Goal: Task Accomplishment & Management: Use online tool/utility

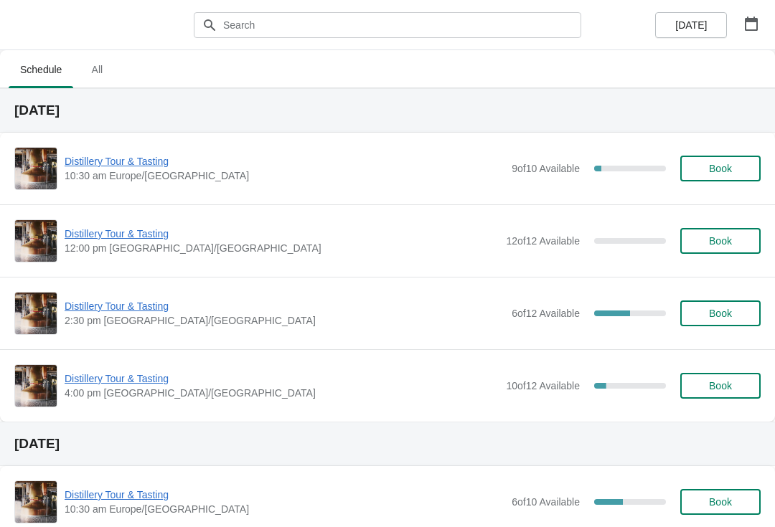
click at [763, 31] on button "button" at bounding box center [751, 24] width 26 height 26
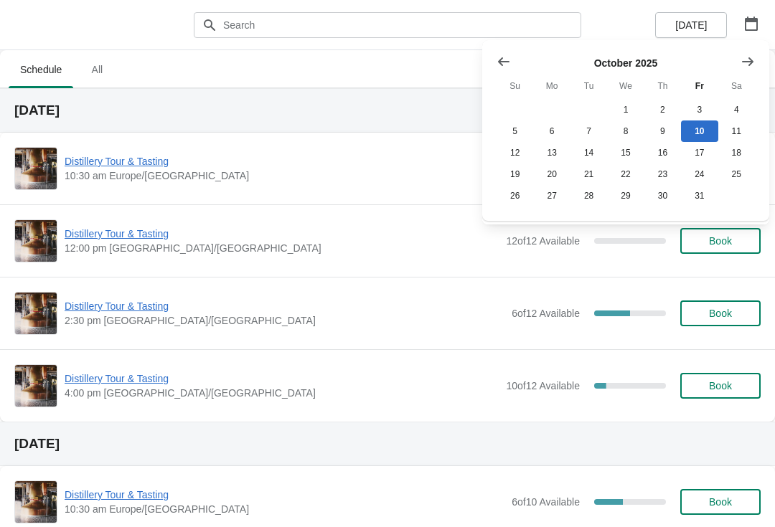
click at [732, 180] on button "25" at bounding box center [736, 175] width 37 height 22
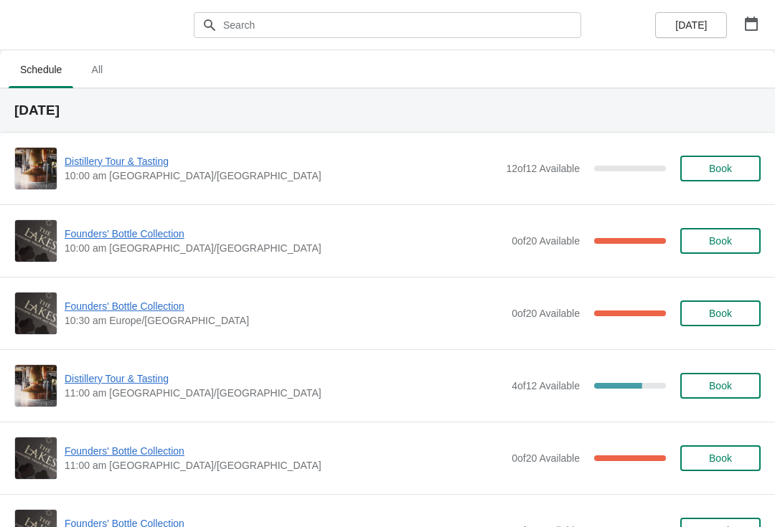
click at [139, 230] on span "Founders' Bottle Collection" at bounding box center [285, 234] width 440 height 14
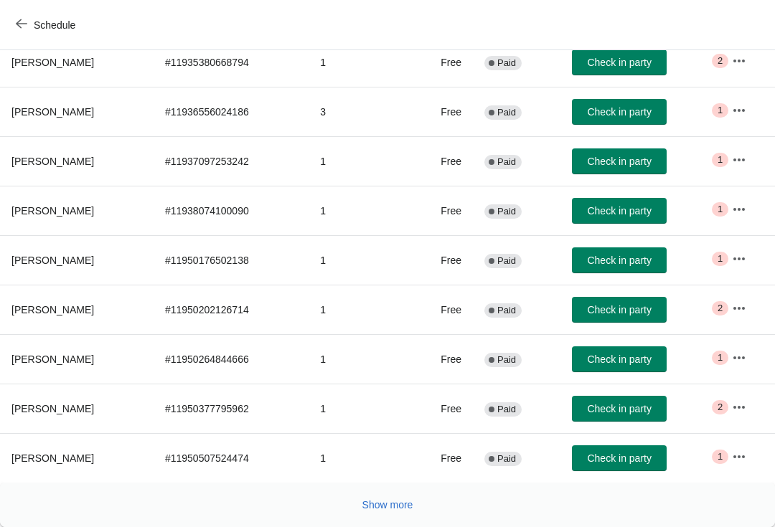
scroll to position [235, 0]
click at [737, 408] on icon "button" at bounding box center [739, 407] width 14 height 14
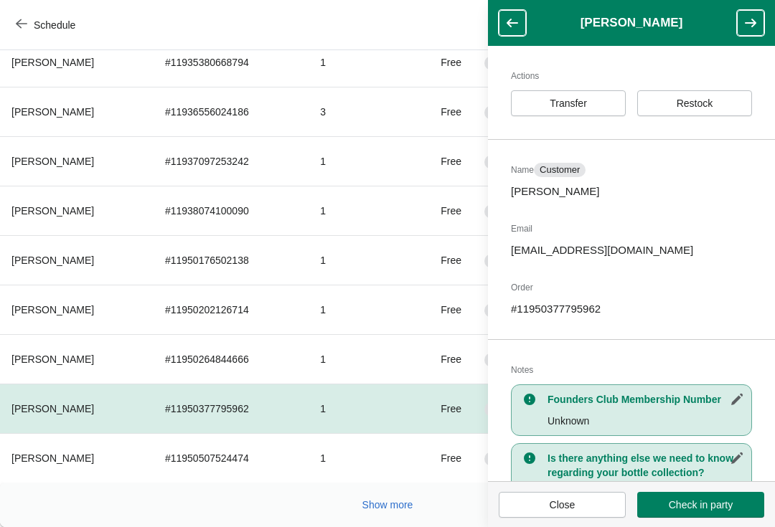
click at [580, 103] on span "Transfer" at bounding box center [567, 103] width 37 height 11
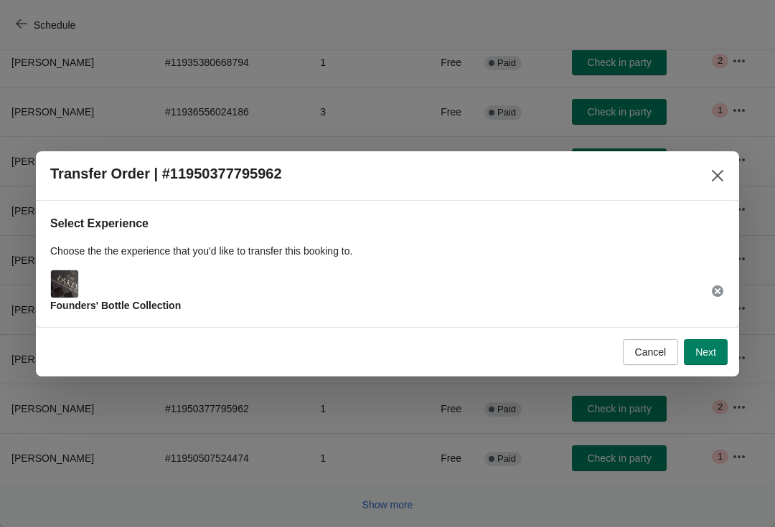
click at [704, 348] on span "Next" at bounding box center [705, 351] width 21 height 11
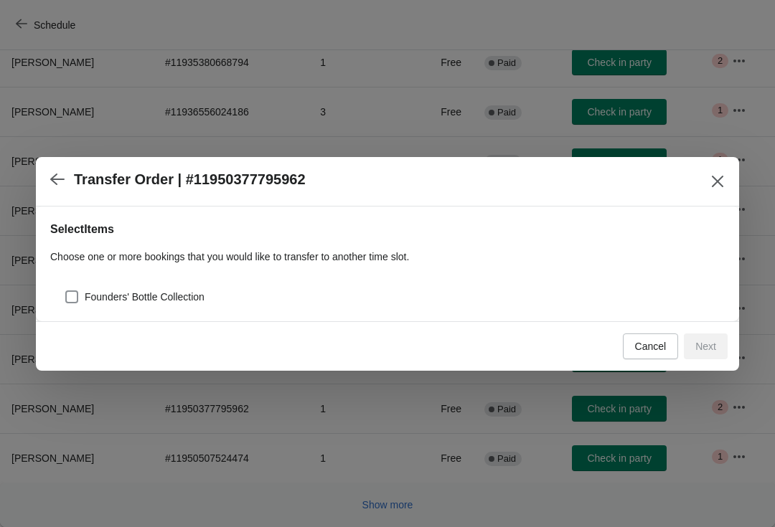
click at [179, 283] on div "Founders' Bottle Collection" at bounding box center [387, 291] width 674 height 32
click at [184, 295] on span "Founders' Bottle Collection" at bounding box center [145, 297] width 120 height 14
click at [66, 291] on input "Founders' Bottle Collection" at bounding box center [65, 290] width 1 height 1
checkbox input "true"
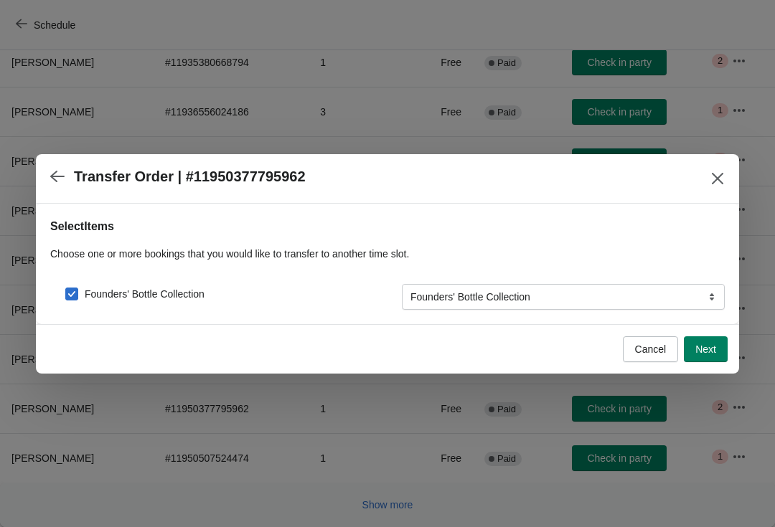
click at [710, 346] on span "Next" at bounding box center [705, 349] width 21 height 11
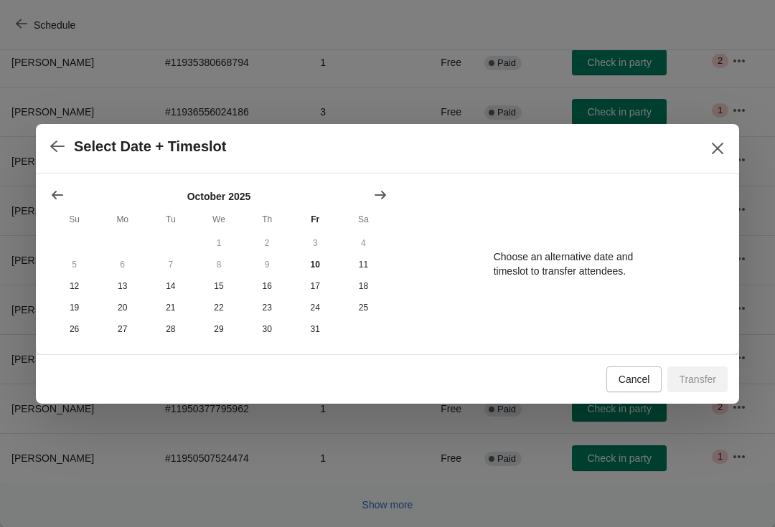
click at [80, 331] on button "26" at bounding box center [74, 329] width 48 height 22
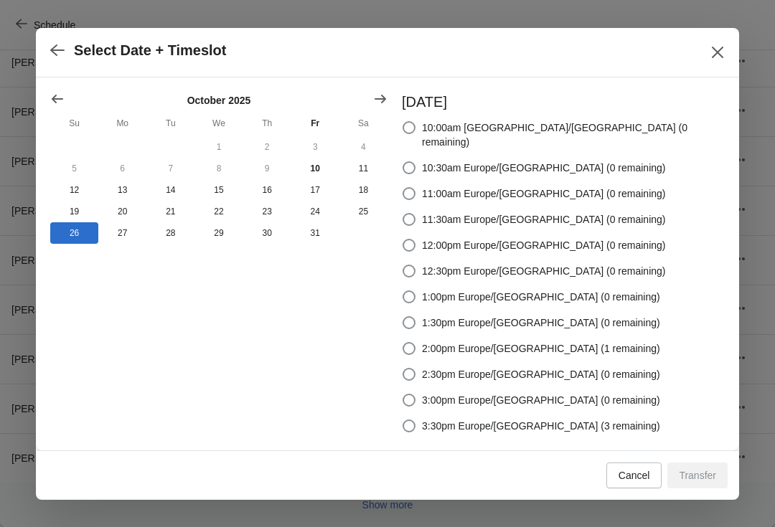
click at [583, 132] on span "10:00am [GEOGRAPHIC_DATA]/[GEOGRAPHIC_DATA] (0 remaining)" at bounding box center [573, 134] width 303 height 29
click at [403, 122] on input "10:00am [GEOGRAPHIC_DATA]/[GEOGRAPHIC_DATA] (0 remaining)" at bounding box center [402, 121] width 1 height 1
radio input "true"
click at [709, 470] on span "Transfer" at bounding box center [697, 475] width 37 height 11
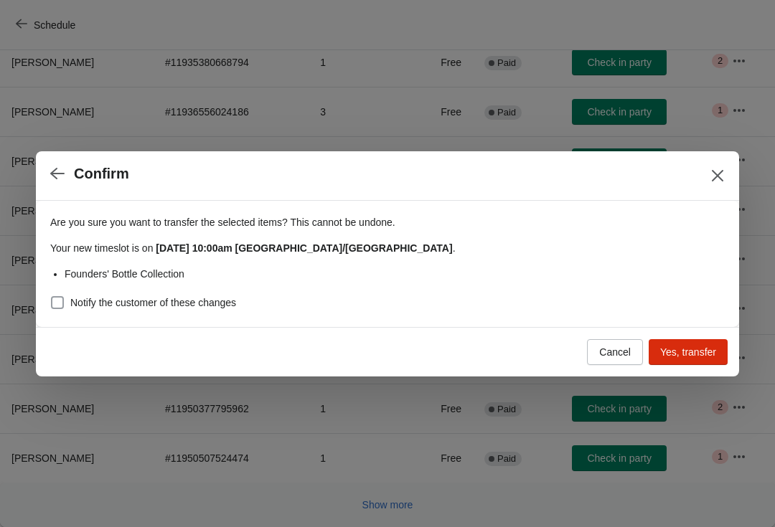
click at [204, 311] on label "Notify the customer of these changes" at bounding box center [143, 303] width 186 height 20
click at [52, 297] on input "Notify the customer of these changes" at bounding box center [51, 296] width 1 height 1
checkbox input "true"
click at [698, 348] on span "Yes, transfer" at bounding box center [688, 351] width 56 height 11
